Goal: Navigation & Orientation: Find specific page/section

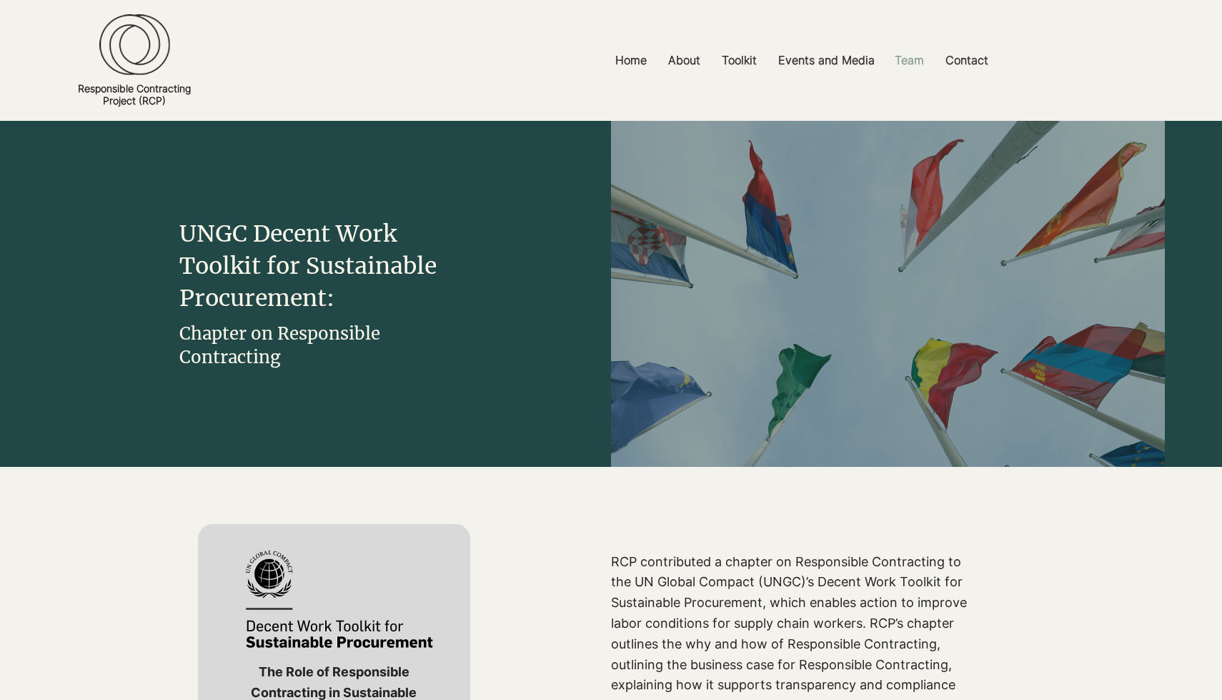
click at [924, 61] on p "Team" at bounding box center [910, 60] width 44 height 32
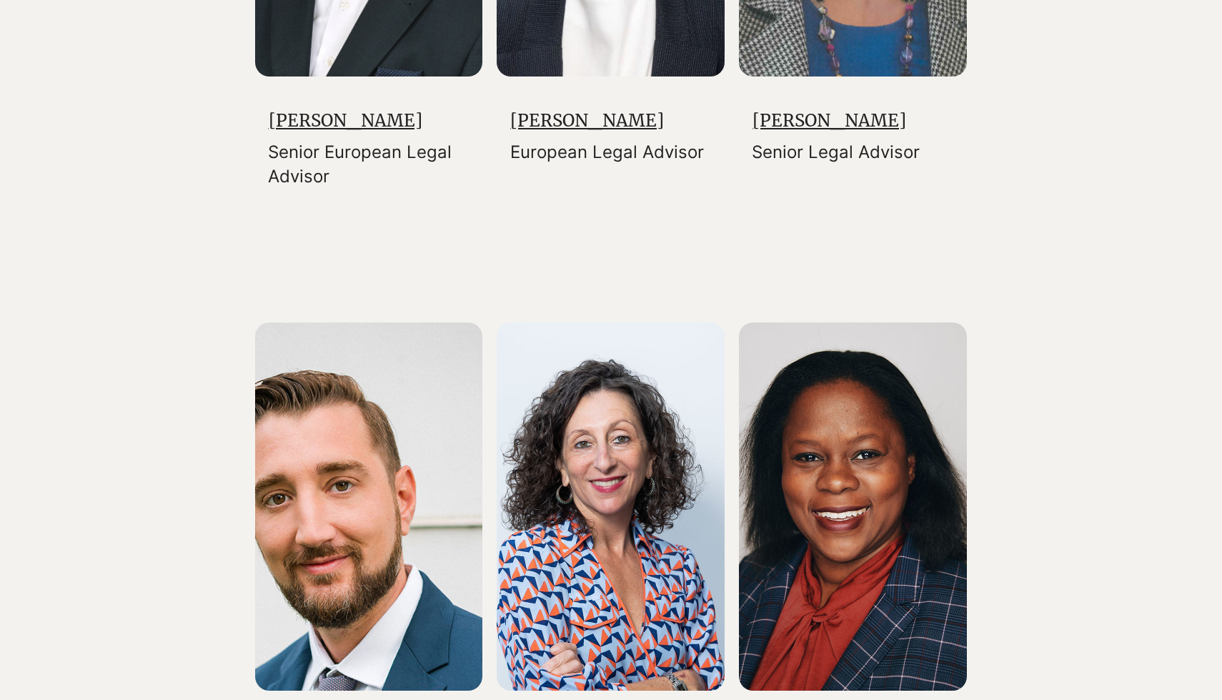
scroll to position [1342, 0]
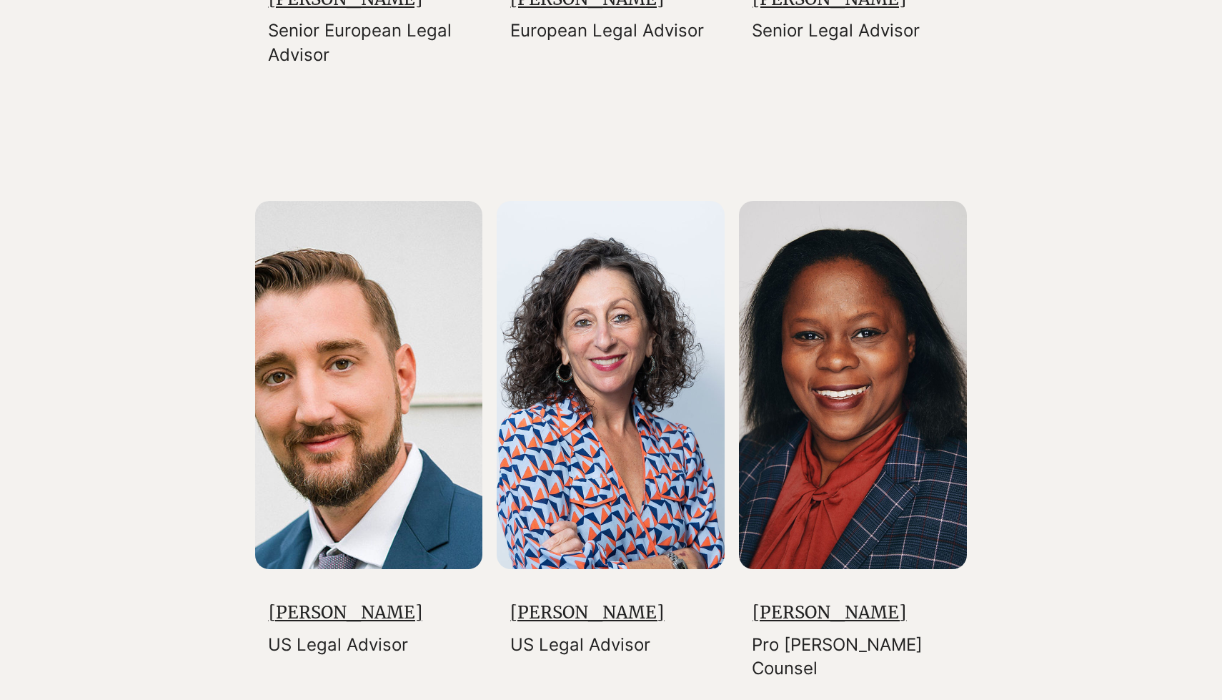
click at [632, 310] on img at bounding box center [611, 385] width 228 height 368
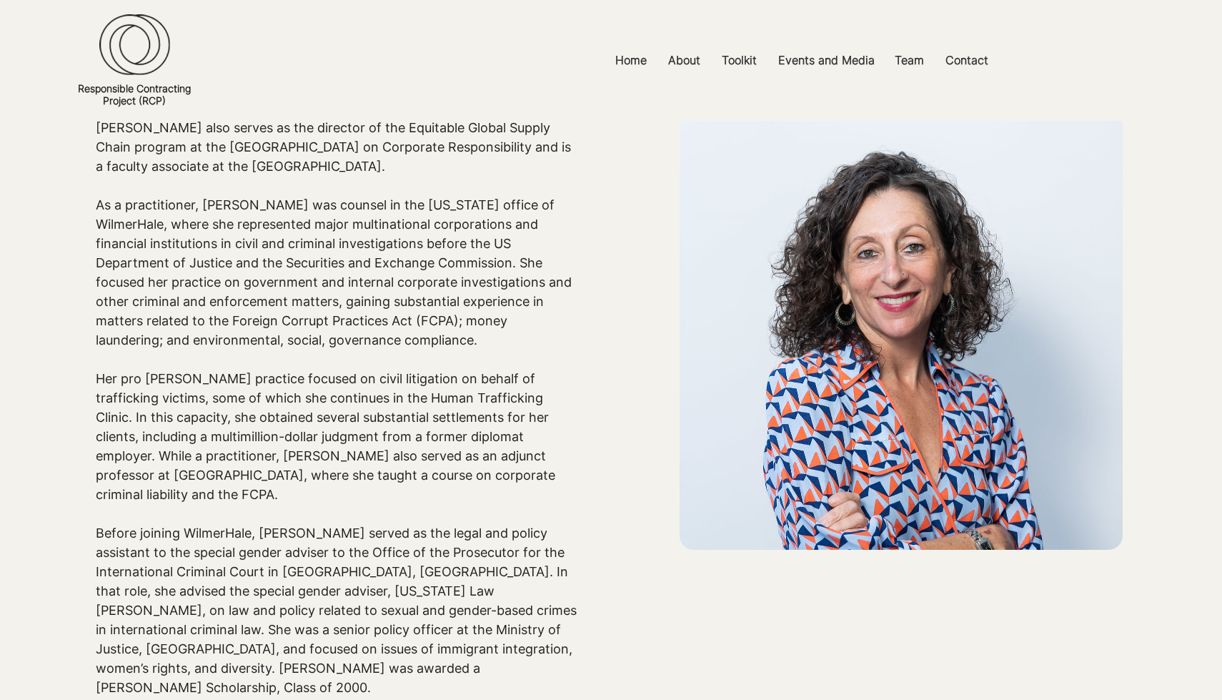
scroll to position [113, 0]
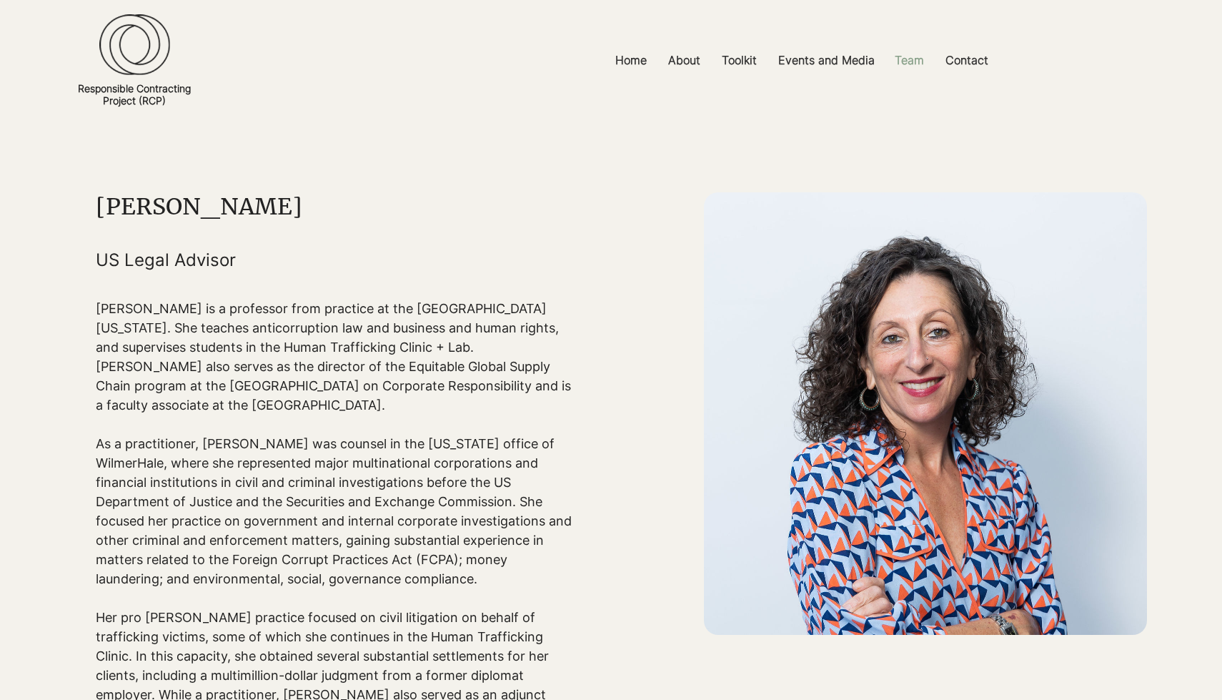
click at [916, 56] on p "Team" at bounding box center [910, 60] width 44 height 32
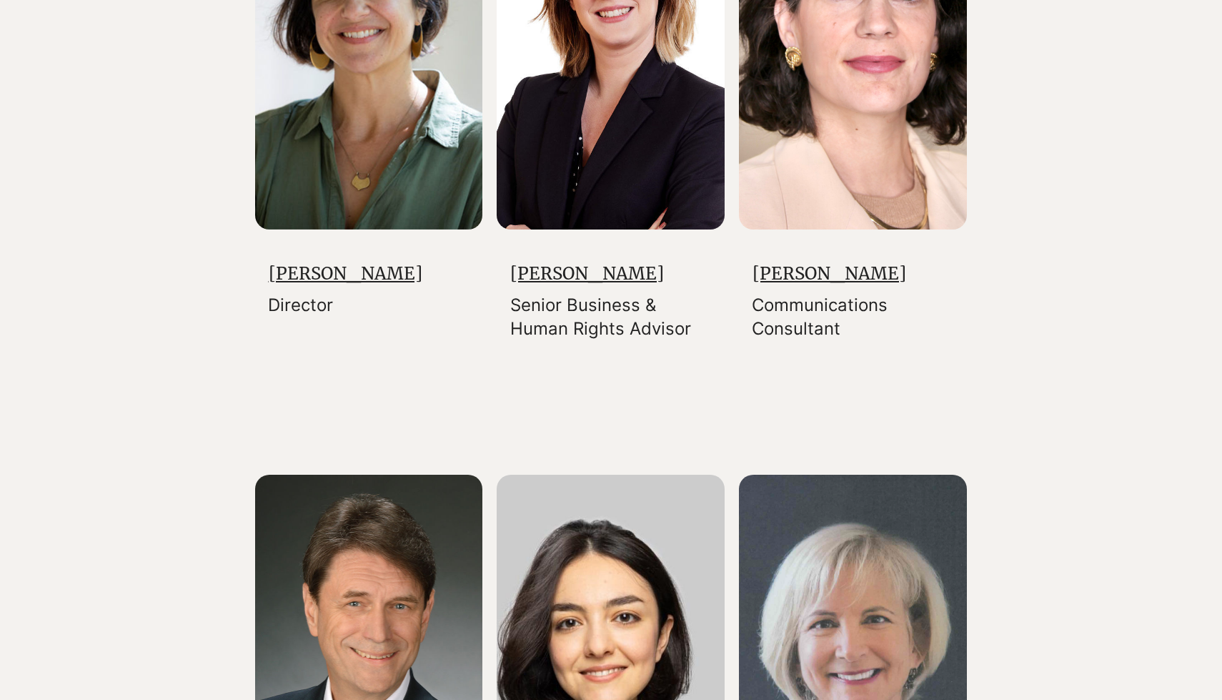
scroll to position [649, 0]
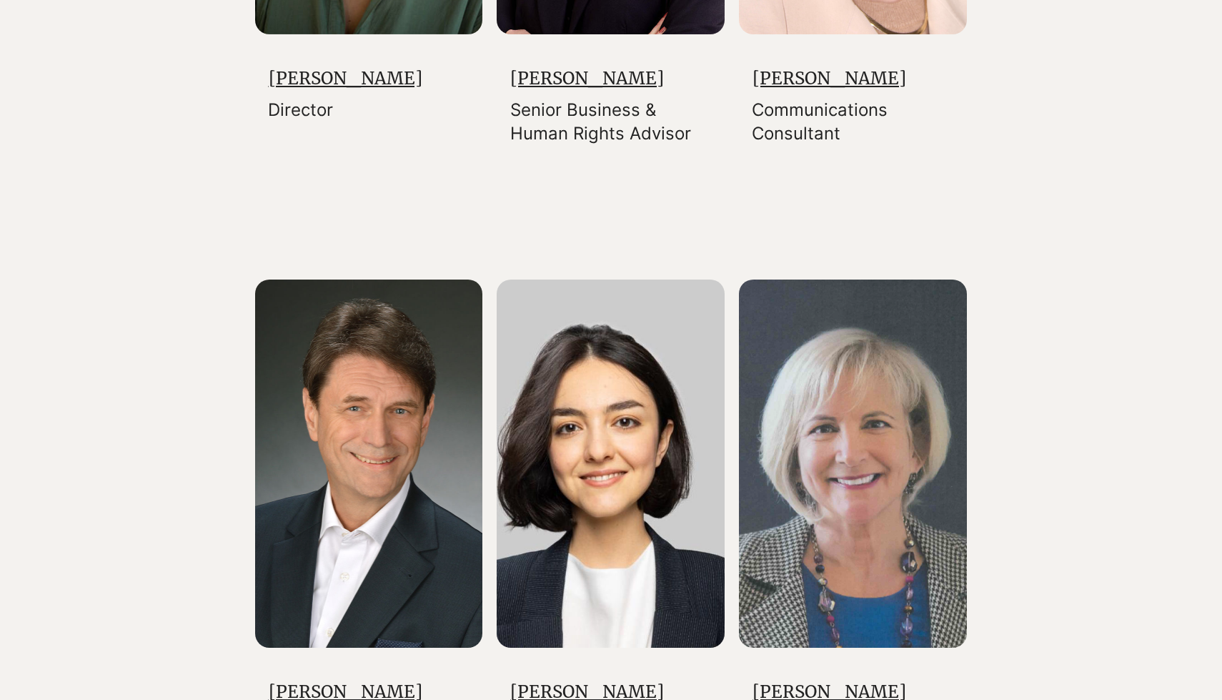
click at [401, 415] on img at bounding box center [369, 464] width 228 height 368
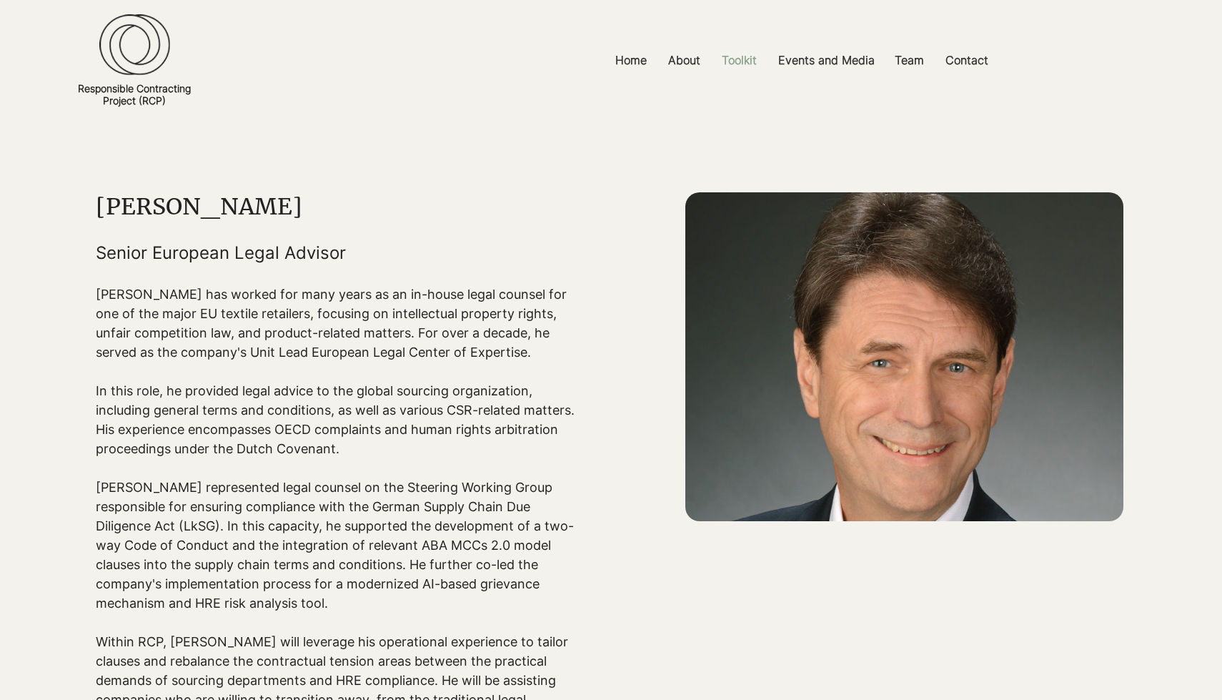
click at [731, 59] on p "Toolkit" at bounding box center [739, 60] width 49 height 32
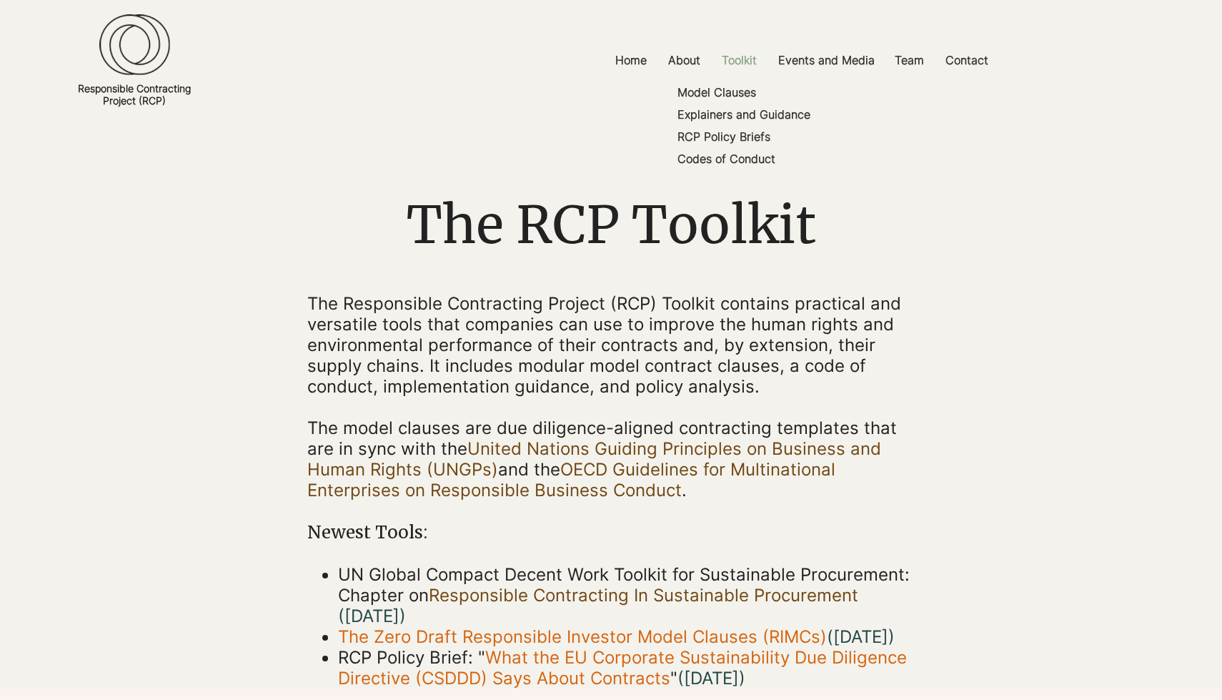
click at [729, 54] on p "Toolkit" at bounding box center [739, 60] width 49 height 32
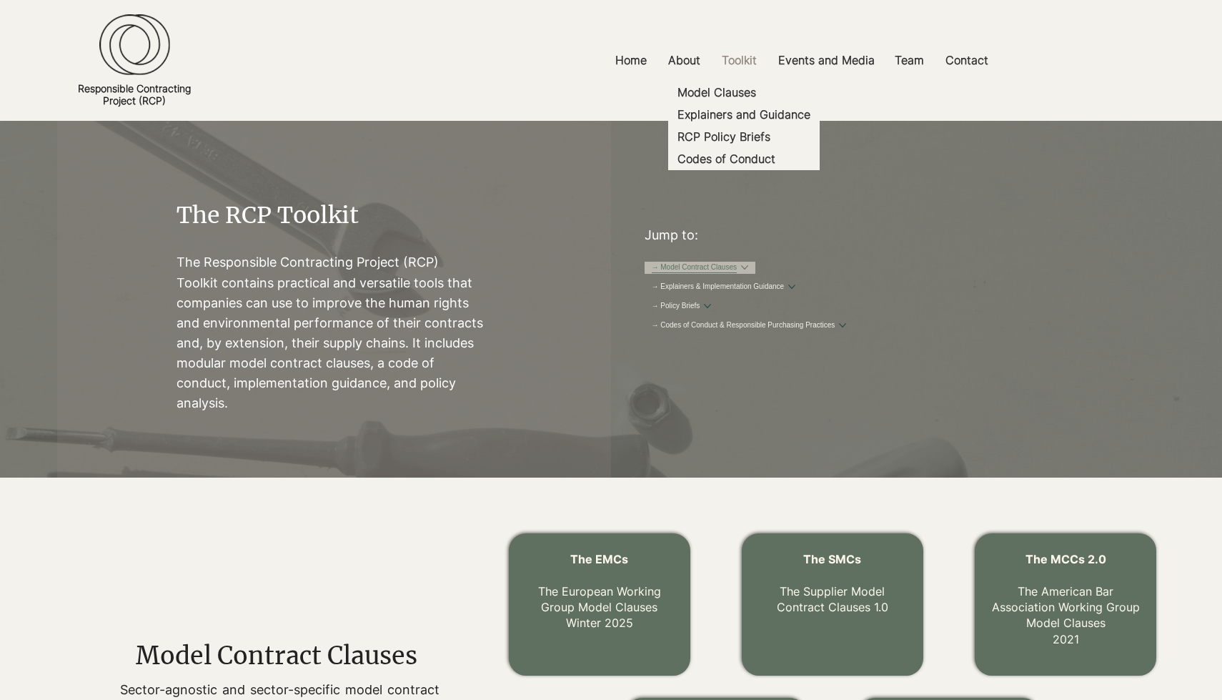
click at [749, 271] on button "More → Model Contract Clauses pages" at bounding box center [744, 267] width 7 height 7
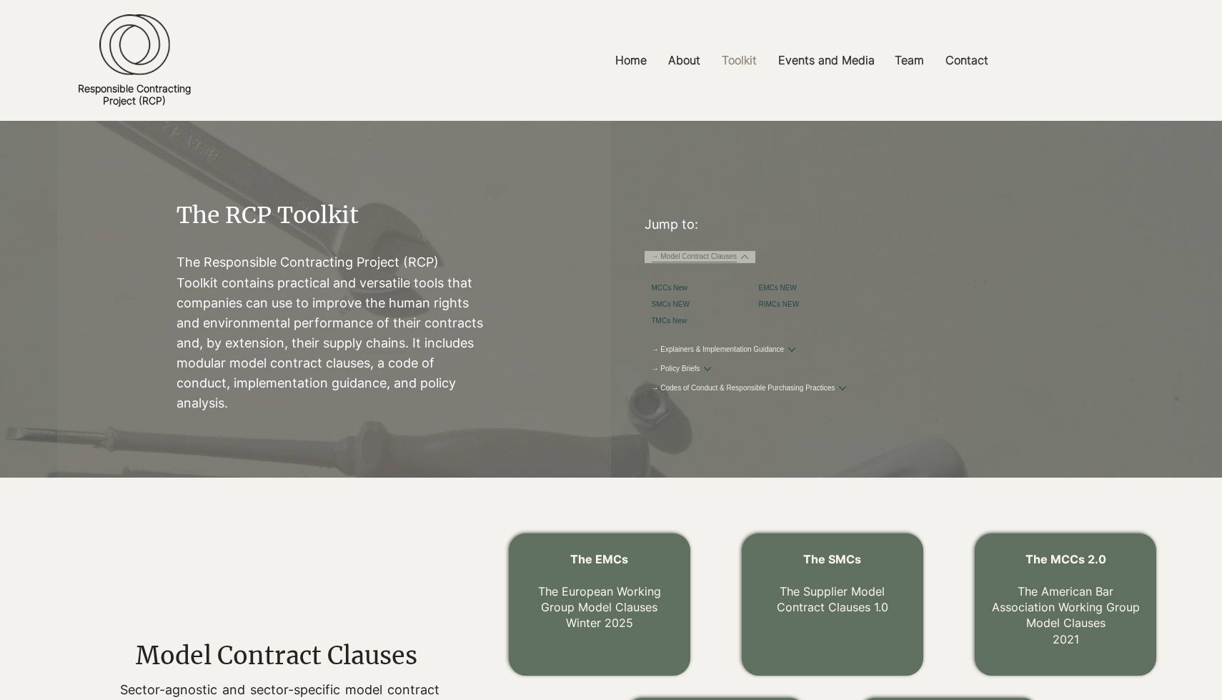
click at [749, 253] on button "More → Model Contract Clauses pages" at bounding box center [744, 256] width 7 height 7
